Goal: Check status: Check status

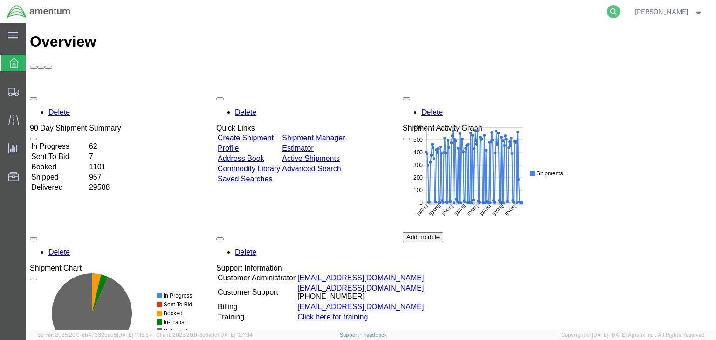
click at [620, 10] on icon at bounding box center [613, 11] width 13 height 13
click at [374, 14] on input "search" at bounding box center [466, 11] width 284 height 22
paste input "57025970"
type input "57025970"
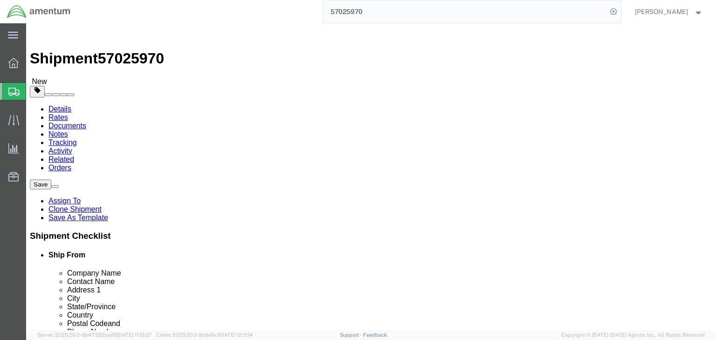
select select "53953"
select select
click icon
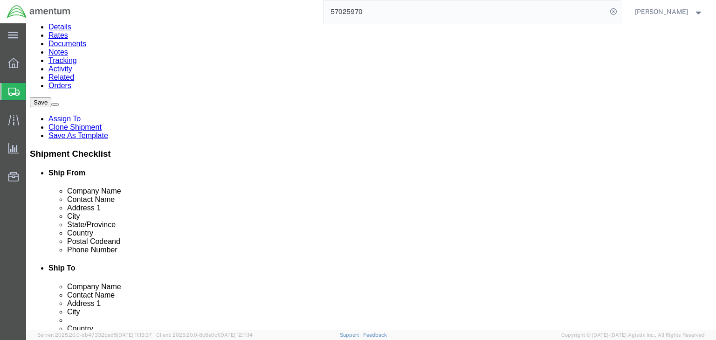
scroll to position [84, 0]
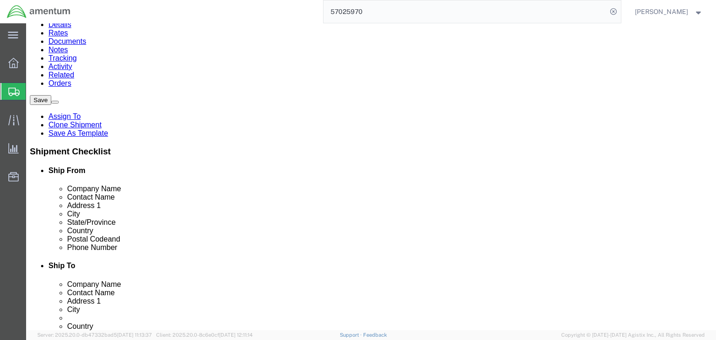
click dd "1.00 Each"
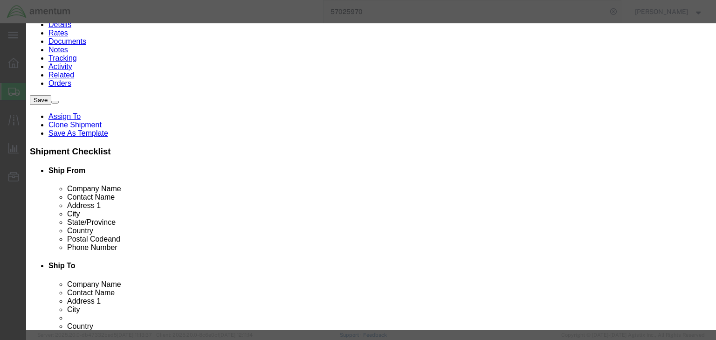
scroll to position [0, 0]
click button "Close"
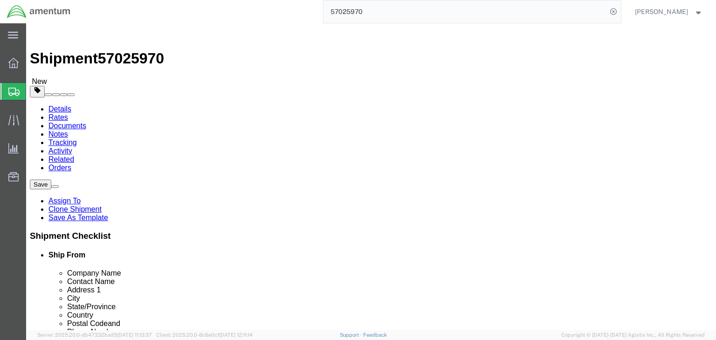
click dd "1.00 Each"
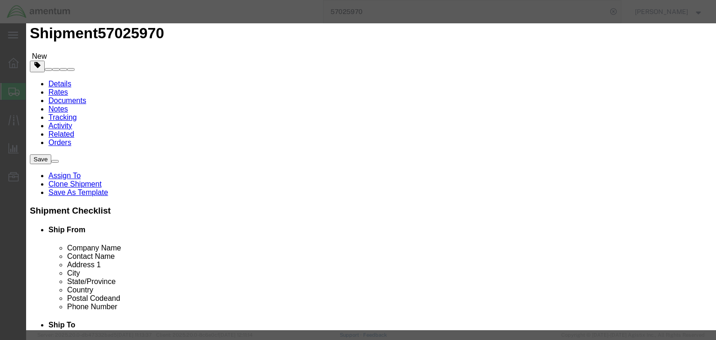
scroll to position [84, 0]
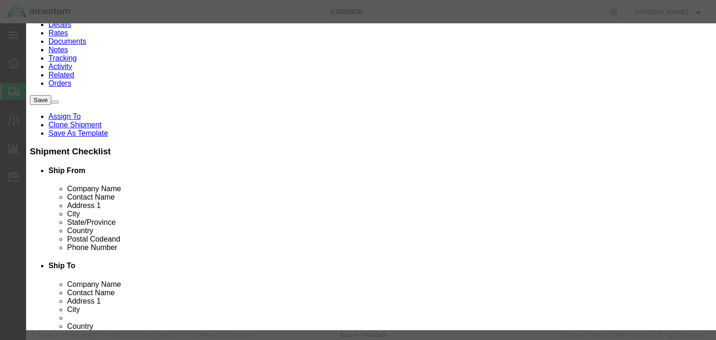
click button "Close"
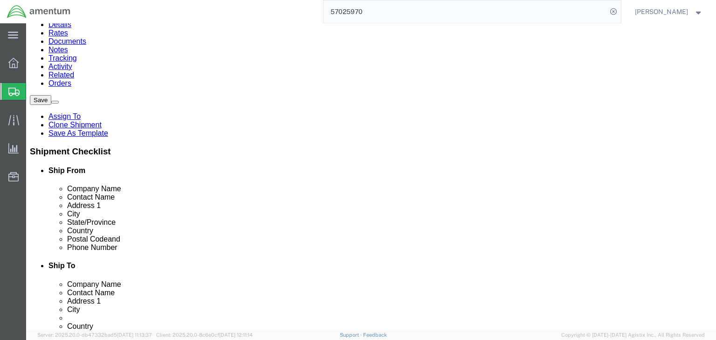
scroll to position [0, 0]
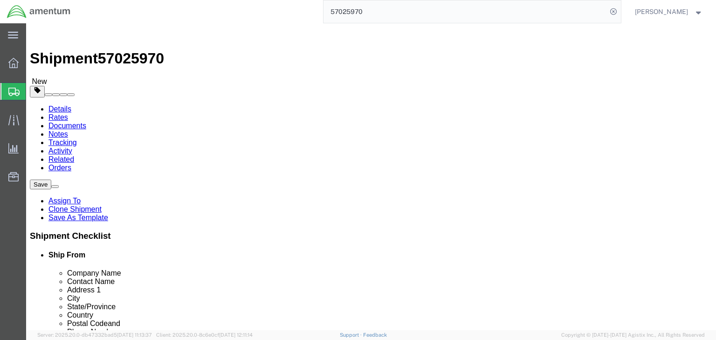
click link "Special Services"
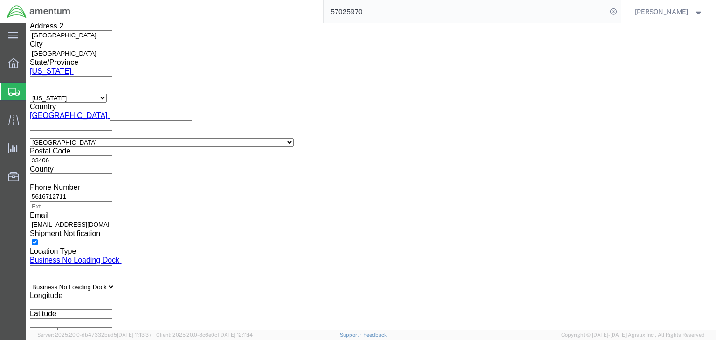
scroll to position [709, 0]
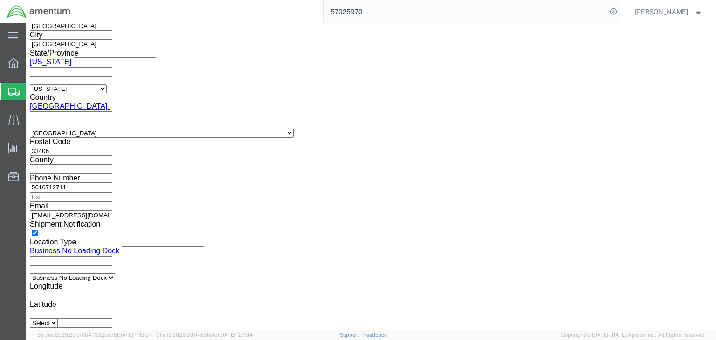
click select "Select ATF BIS DEA EPA FDA FTR ITAR OFAC Other (OPA)"
select select "BIS"
click select "Select ATF BIS DEA EPA FDA FTR ITAR OFAC Other (OPA)"
click select "Select AGR-Agricultural APP-Computers APR-Additional Permissive Exports AVS-Air…"
select select "NLR"
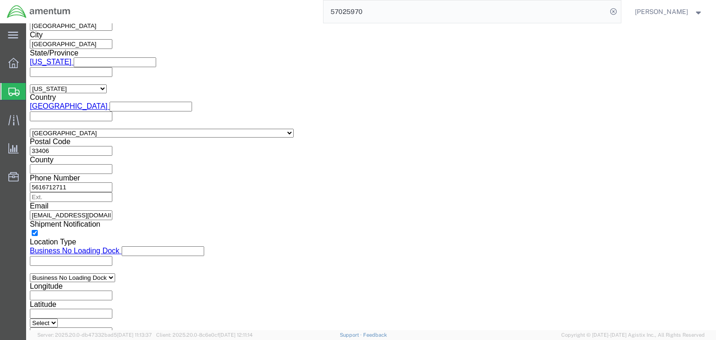
click select "Select AGR-Agricultural APP-Computers APR-Additional Permissive Exports AVS-Air…"
click select "Select AES-Direct EEI Carrier File EEI EEI Exempt"
select select "AESD"
click select "Select AES-Direct EEI Carrier File EEI EEI Exempt"
click icon
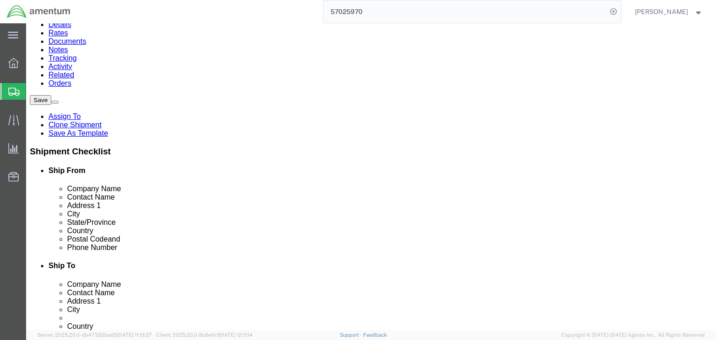
click icon
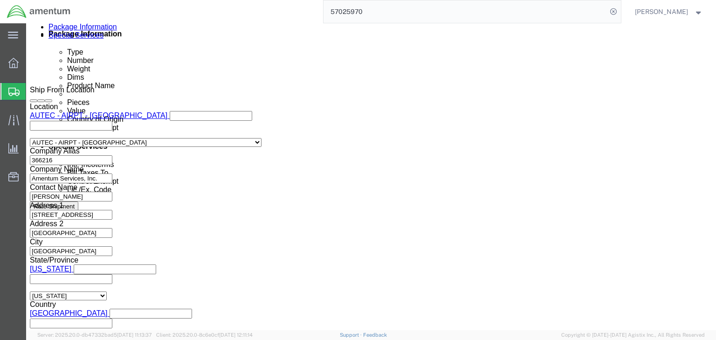
click at [18, 91] on icon at bounding box center [13, 92] width 11 height 8
